Goal: Information Seeking & Learning: Find specific fact

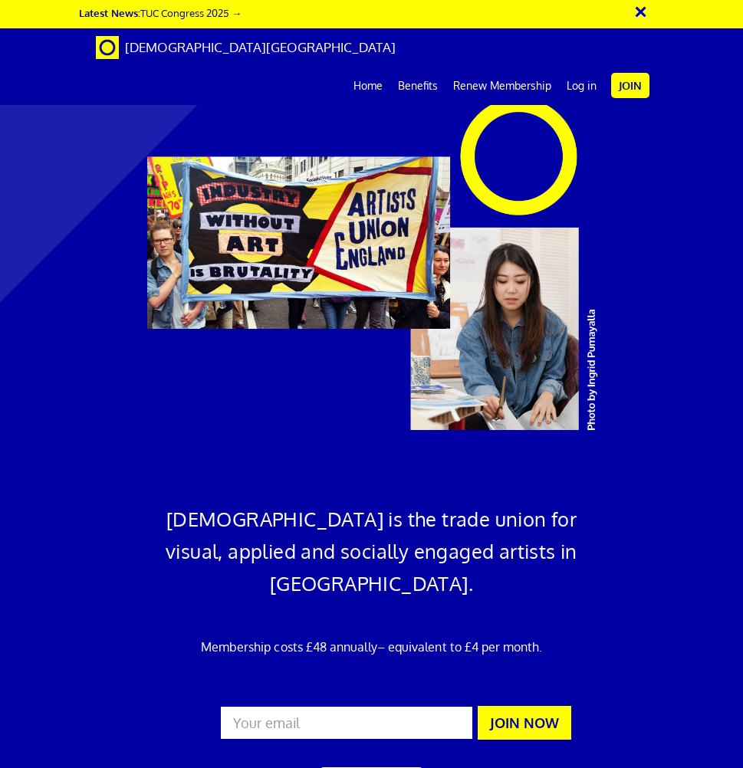
scroll to position [3006, 0]
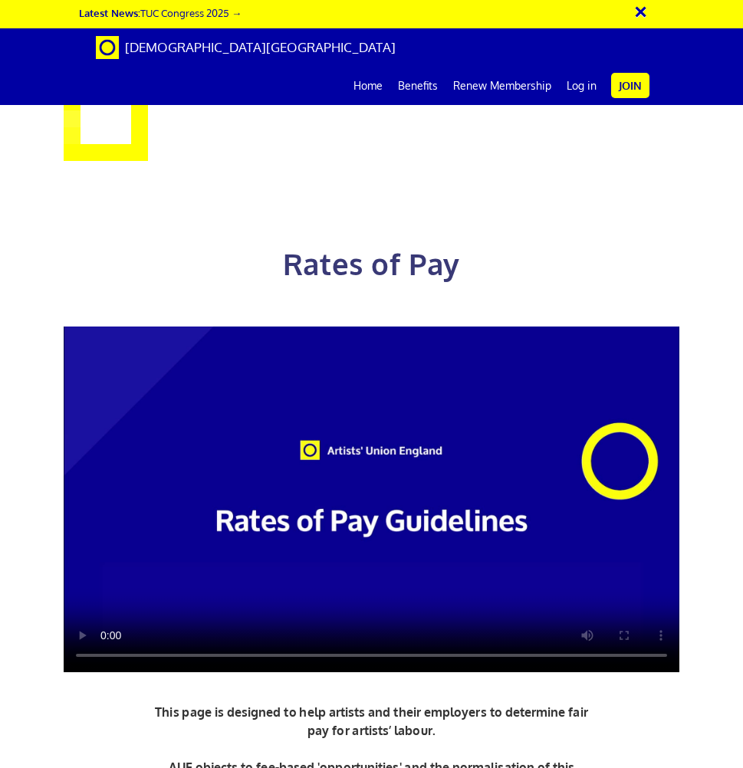
scroll to position [797, 0]
drag, startPoint x: 167, startPoint y: 388, endPoint x: 89, endPoint y: 387, distance: 78.2
copy h3 "352.01"
drag, startPoint x: 542, startPoint y: 192, endPoint x: 461, endPoint y: 193, distance: 81.3
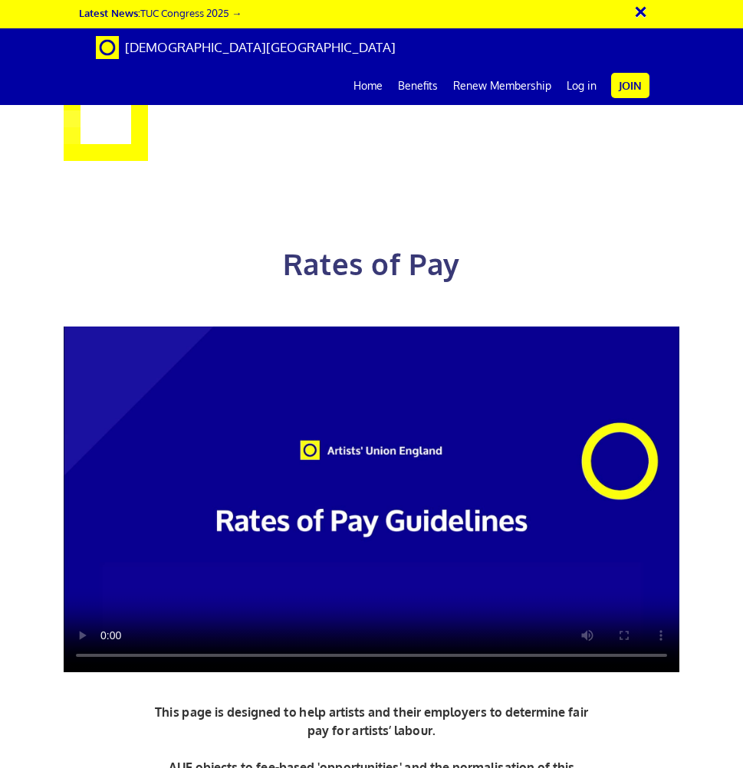
copy h3 "284.31"
